Goal: Task Accomplishment & Management: Use online tool/utility

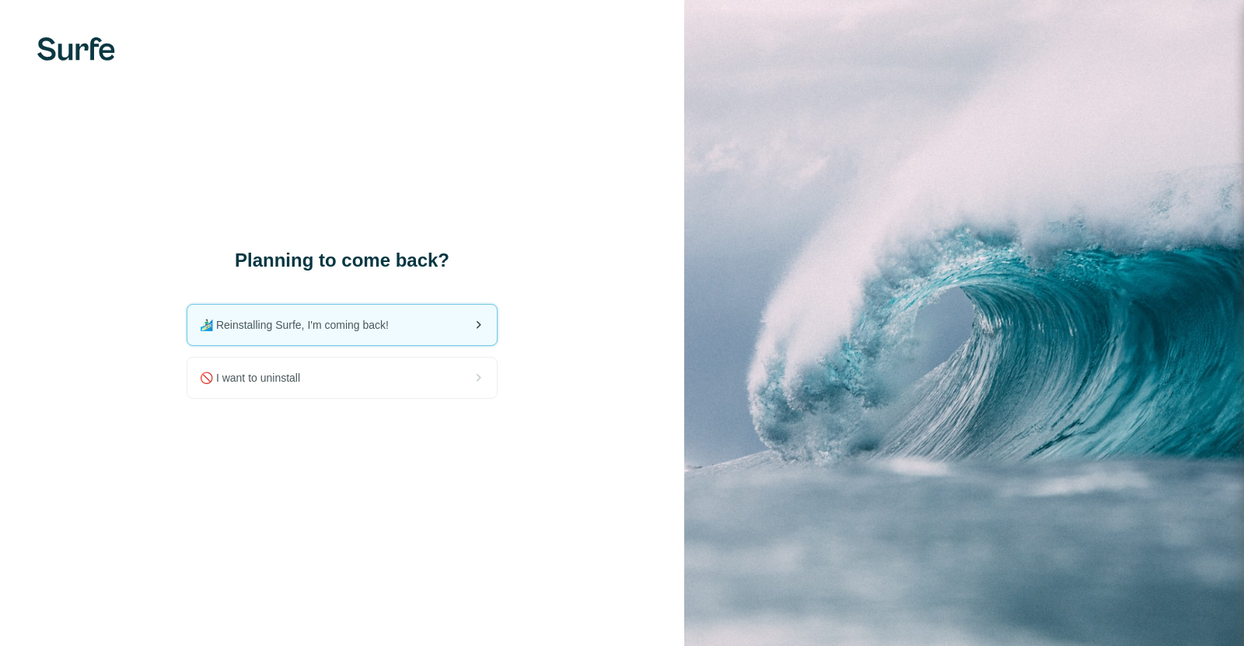
click at [396, 331] on span "🏄🏻‍♂️ Reinstalling Surfe, I'm coming back!" at bounding box center [300, 325] width 201 height 16
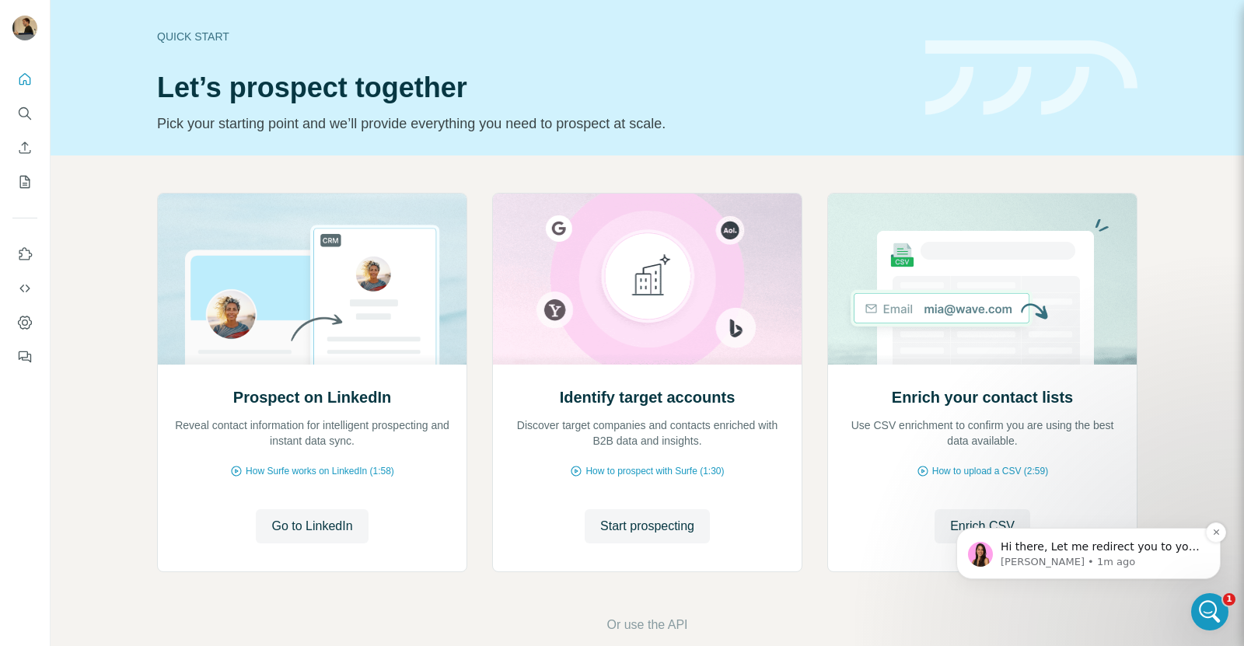
click at [1093, 566] on p "Aurélie • 1m ago" at bounding box center [1100, 562] width 201 height 14
